Goal: Task Accomplishment & Management: Use online tool/utility

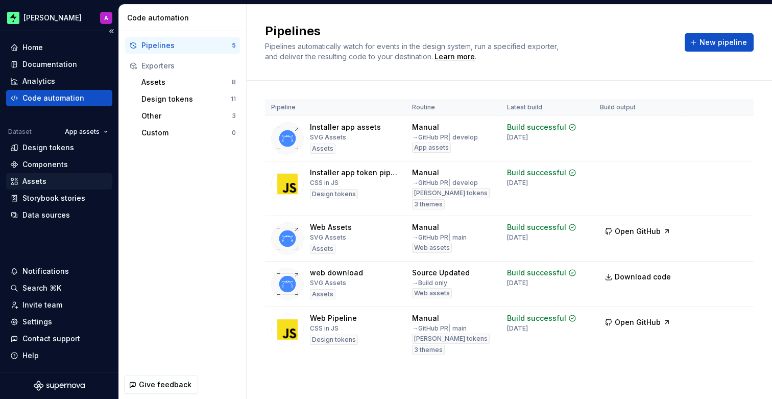
click at [64, 178] on div "Assets" at bounding box center [59, 181] width 98 height 10
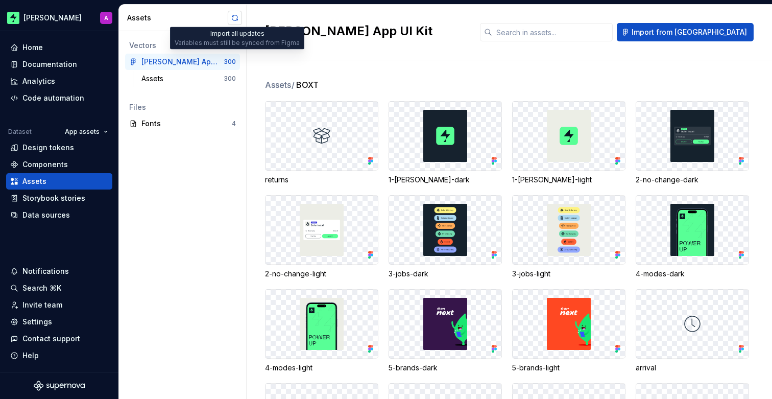
click at [234, 15] on button "button" at bounding box center [235, 18] width 14 height 14
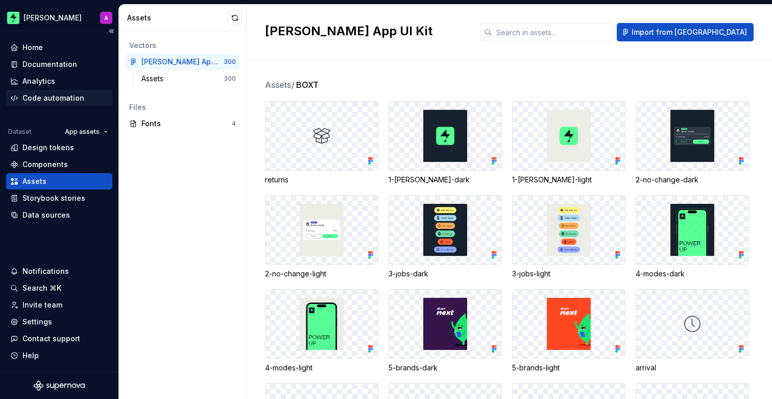
click at [50, 99] on div "Code automation" at bounding box center [53, 98] width 62 height 10
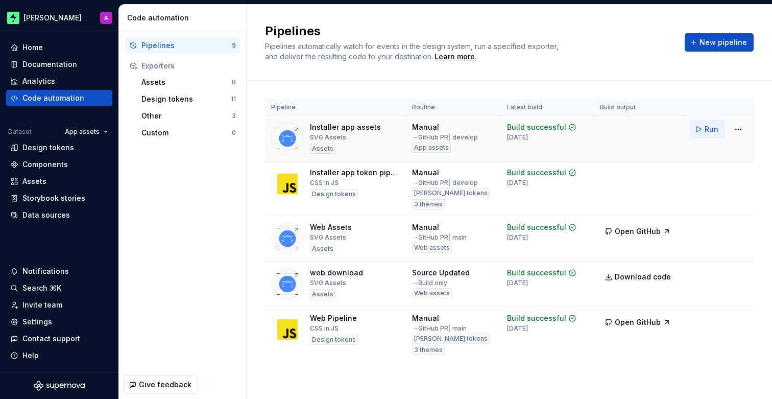
click at [708, 132] on span "Run" at bounding box center [712, 129] width 14 height 10
click at [44, 178] on div "Assets" at bounding box center [34, 181] width 24 height 10
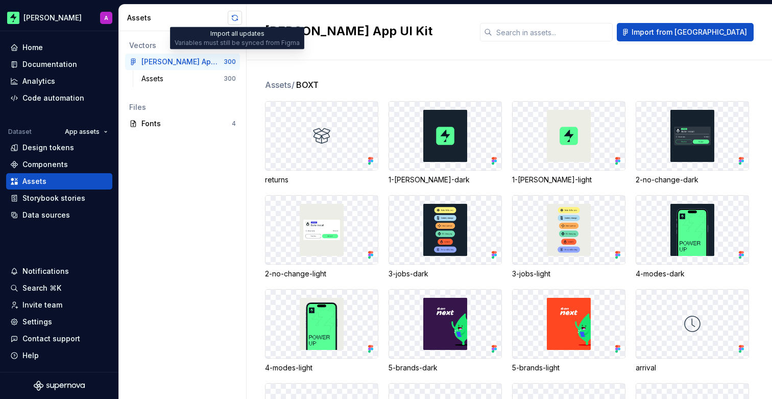
click at [236, 18] on button "button" at bounding box center [235, 18] width 14 height 14
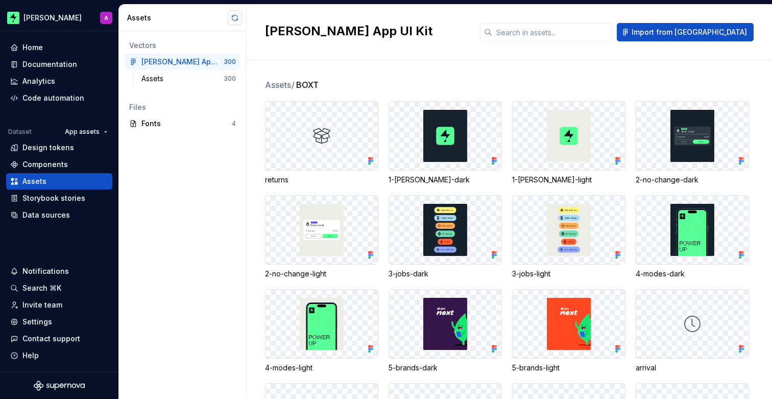
click at [238, 18] on button "button" at bounding box center [235, 18] width 14 height 14
click at [35, 93] on div "Code automation" at bounding box center [53, 98] width 62 height 10
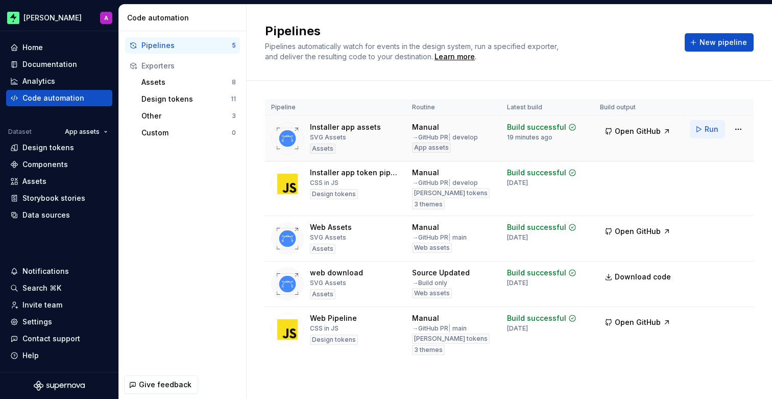
click at [712, 130] on span "Run" at bounding box center [712, 129] width 14 height 10
click at [64, 179] on div "Assets" at bounding box center [59, 181] width 98 height 10
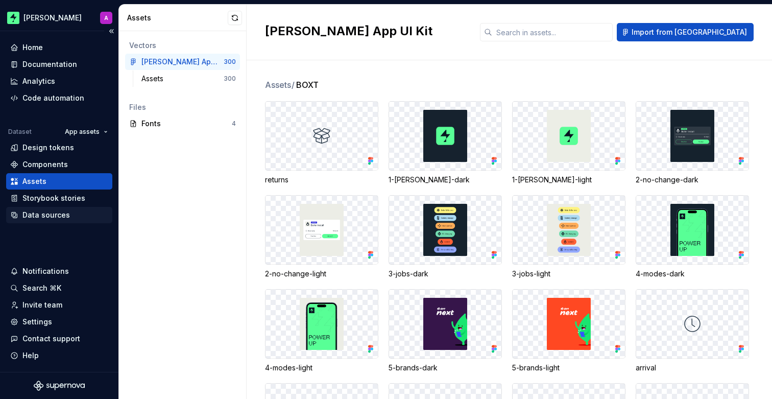
click at [57, 213] on div "Data sources" at bounding box center [45, 215] width 47 height 10
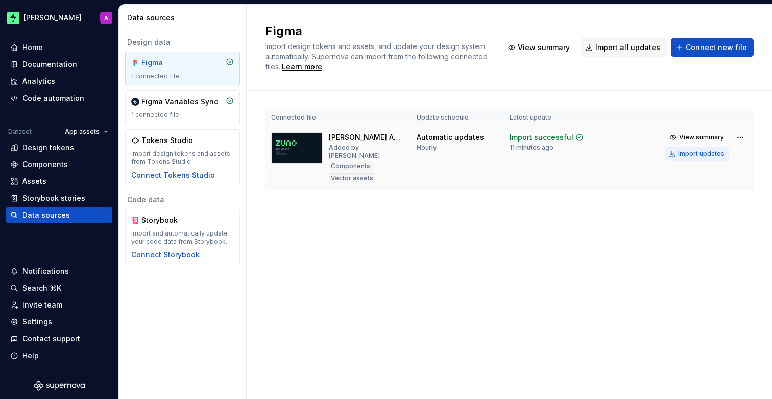
click at [694, 154] on div "Import updates" at bounding box center [701, 154] width 46 height 8
click at [88, 181] on div "Assets" at bounding box center [59, 181] width 98 height 10
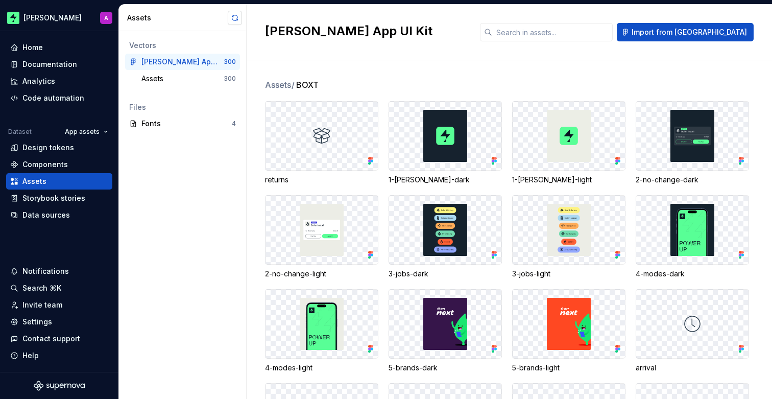
click at [230, 15] on button "button" at bounding box center [235, 18] width 14 height 14
click at [59, 214] on div "Data sources" at bounding box center [45, 215] width 47 height 10
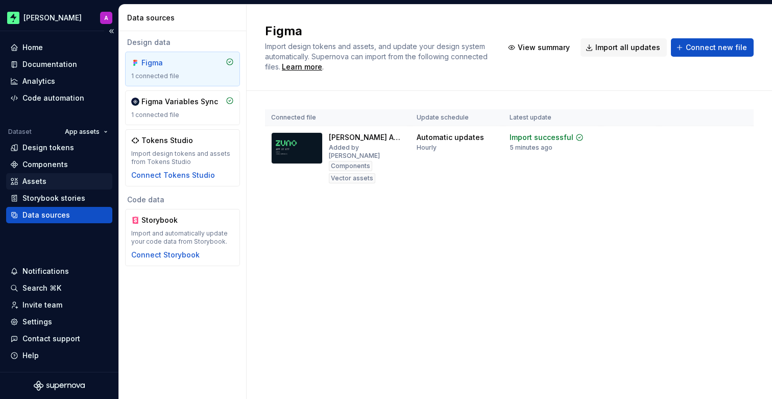
click at [64, 185] on div "Assets" at bounding box center [59, 181] width 98 height 10
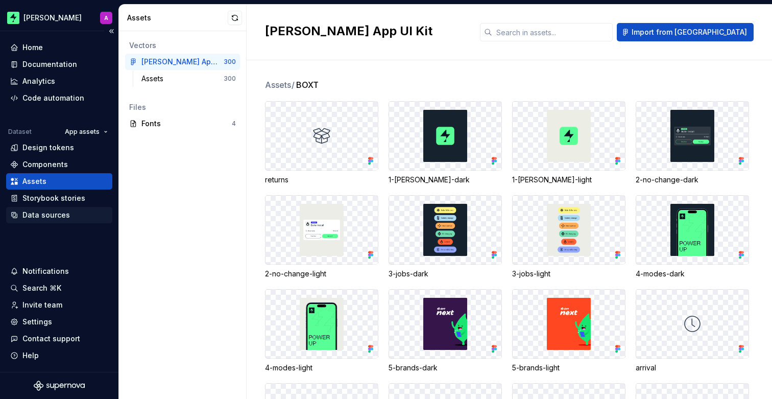
click at [42, 216] on div "Data sources" at bounding box center [45, 215] width 47 height 10
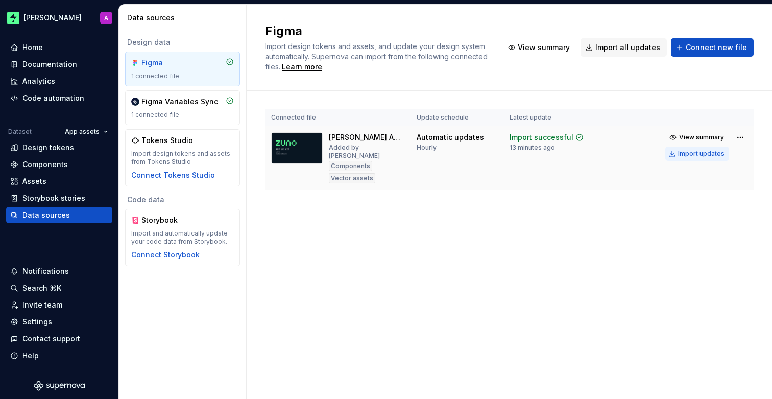
click at [699, 154] on div "Import updates" at bounding box center [701, 154] width 46 height 8
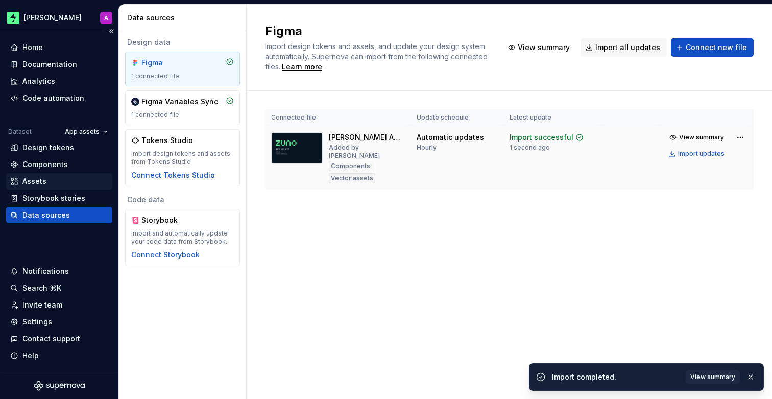
click at [67, 182] on div "Assets" at bounding box center [59, 181] width 98 height 10
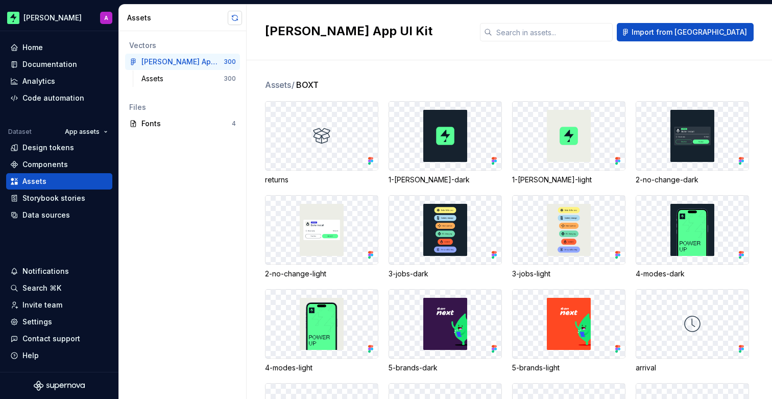
click at [231, 20] on button "button" at bounding box center [235, 18] width 14 height 14
click at [60, 94] on div "Code automation" at bounding box center [53, 98] width 62 height 10
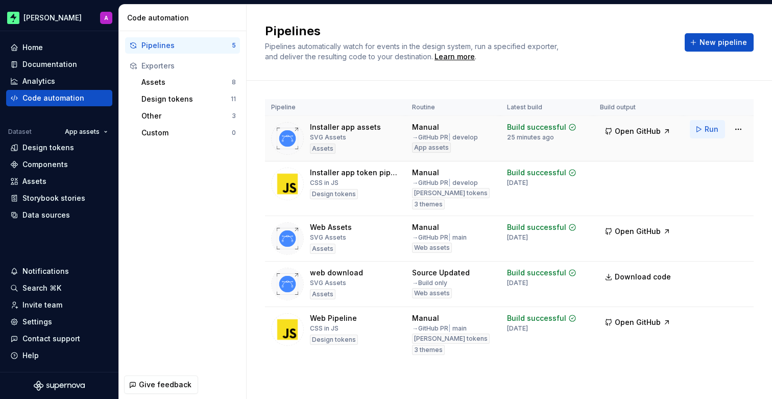
click at [708, 126] on span "Run" at bounding box center [712, 129] width 14 height 10
